Goal: Information Seeking & Learning: Learn about a topic

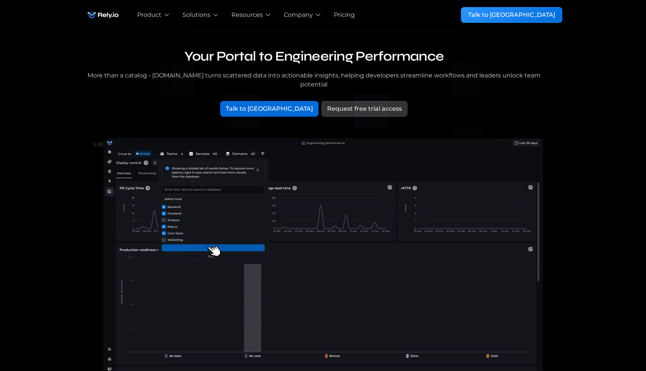
click at [366, 77] on div "More than a catalog - [DOMAIN_NAME] turns scattered data into actionable insigh…" at bounding box center [314, 80] width 461 height 18
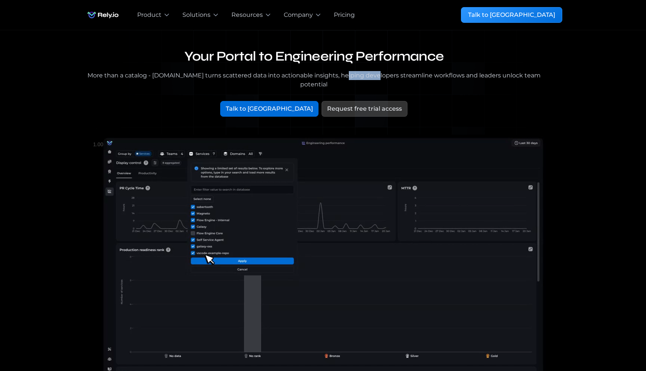
click at [366, 77] on div "More than a catalog - [DOMAIN_NAME] turns scattered data into actionable insigh…" at bounding box center [314, 80] width 461 height 18
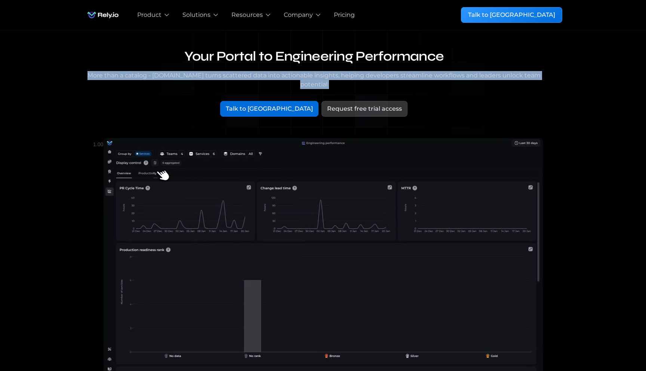
click at [366, 77] on div "More than a catalog - [DOMAIN_NAME] turns scattered data into actionable insigh…" at bounding box center [314, 80] width 461 height 18
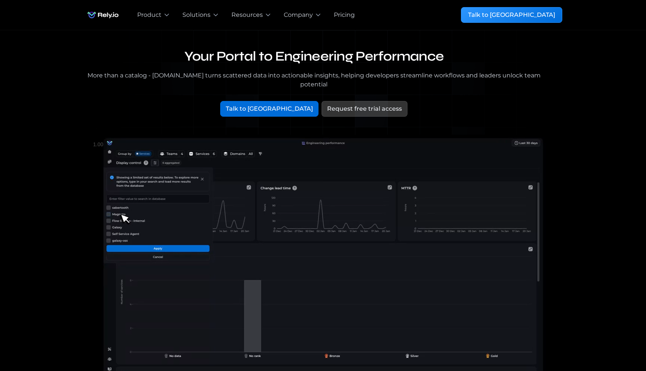
click at [426, 82] on div "Your Portal to Engineering Performance More than a catalog - [DOMAIN_NAME] turn…" at bounding box center [323, 86] width 479 height 77
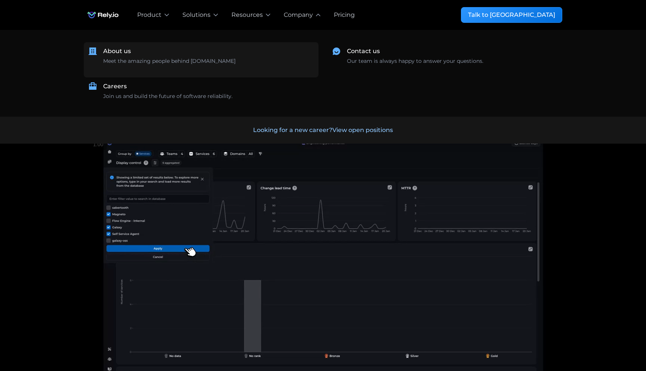
click at [98, 52] on link "About us Meet the amazing people behind [DOMAIN_NAME] ‍" at bounding box center [201, 59] width 235 height 35
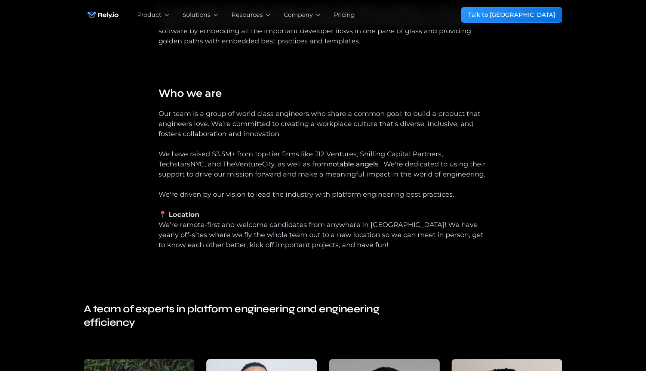
scroll to position [225, 0]
click at [242, 170] on div "Our team is a group of world class engineers who share a common goal: to build …" at bounding box center [323, 183] width 329 height 151
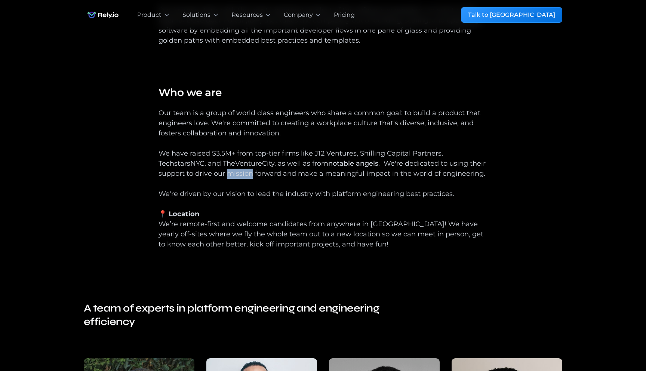
click at [242, 170] on div "Our team is a group of world class engineers who share a common goal: to build …" at bounding box center [323, 183] width 329 height 151
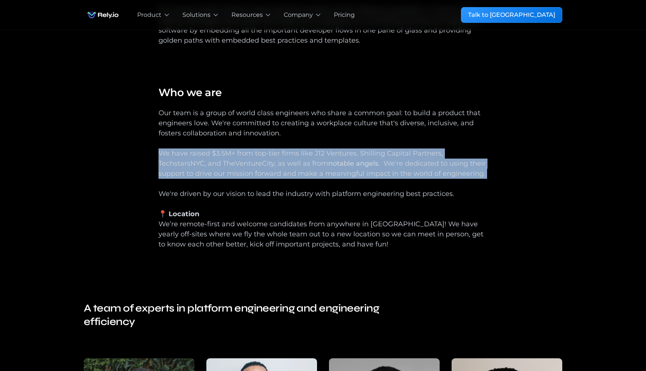
click at [242, 170] on div "Our team is a group of world class engineers who share a common goal: to build …" at bounding box center [323, 183] width 329 height 151
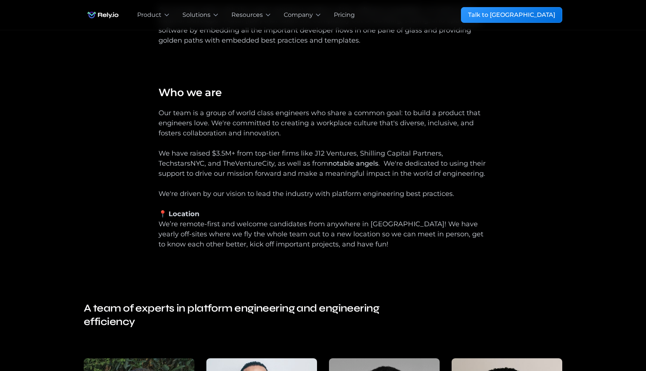
click at [264, 170] on div "Our team is a group of world class engineers who share a common goal: to build …" at bounding box center [323, 183] width 329 height 151
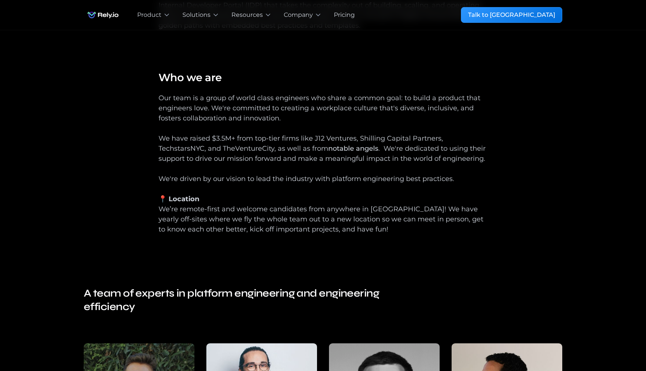
scroll to position [0, 0]
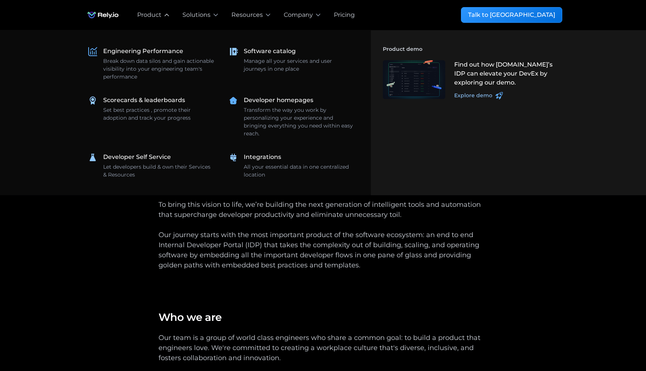
click at [153, 15] on div "Product" at bounding box center [149, 14] width 24 height 9
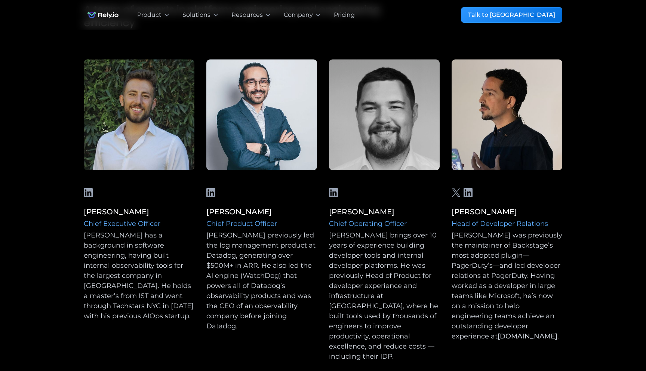
scroll to position [553, 0]
